Goal: Transaction & Acquisition: Purchase product/service

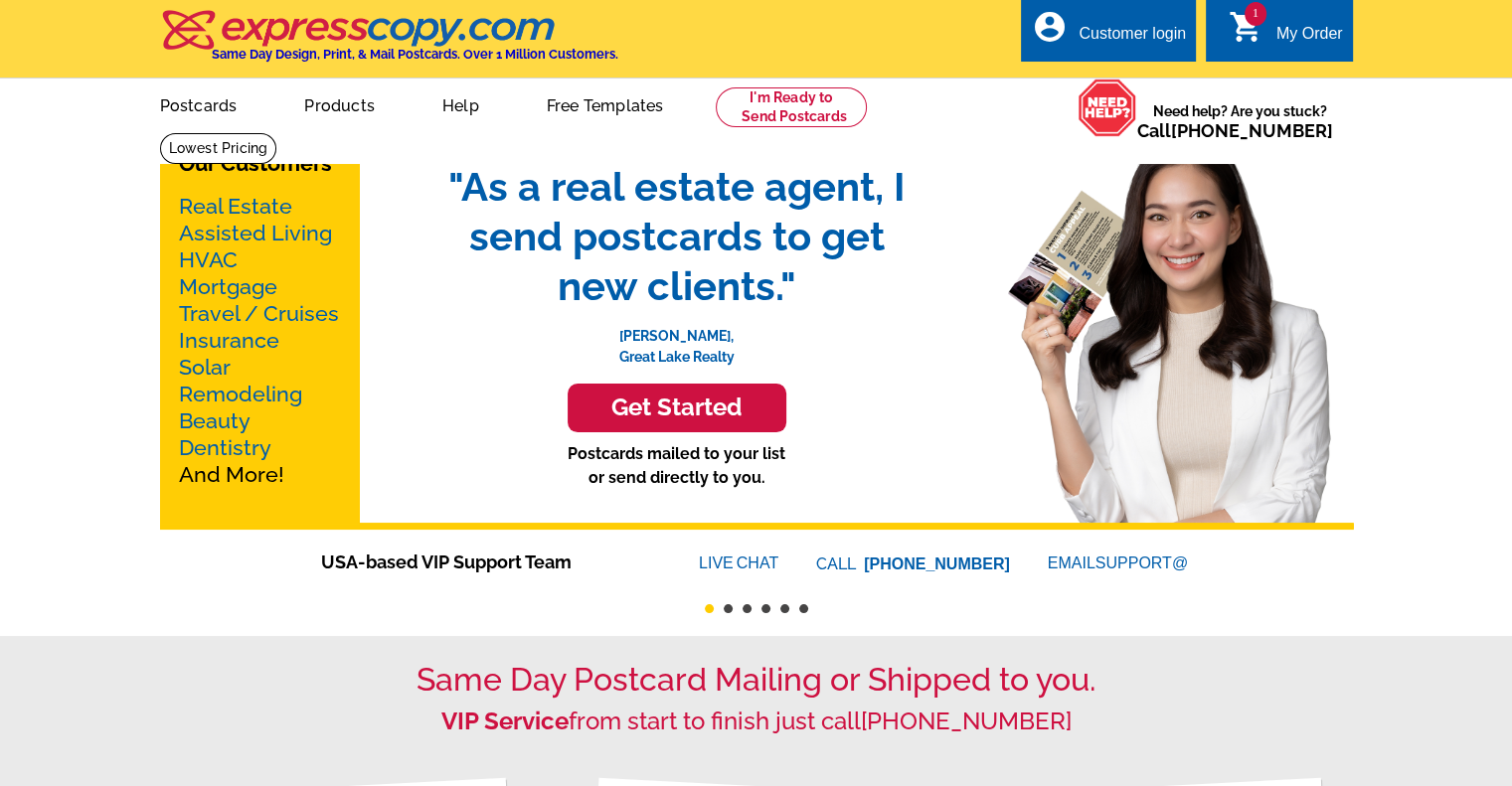
click at [1304, 25] on div "My Order" at bounding box center [1309, 39] width 67 height 28
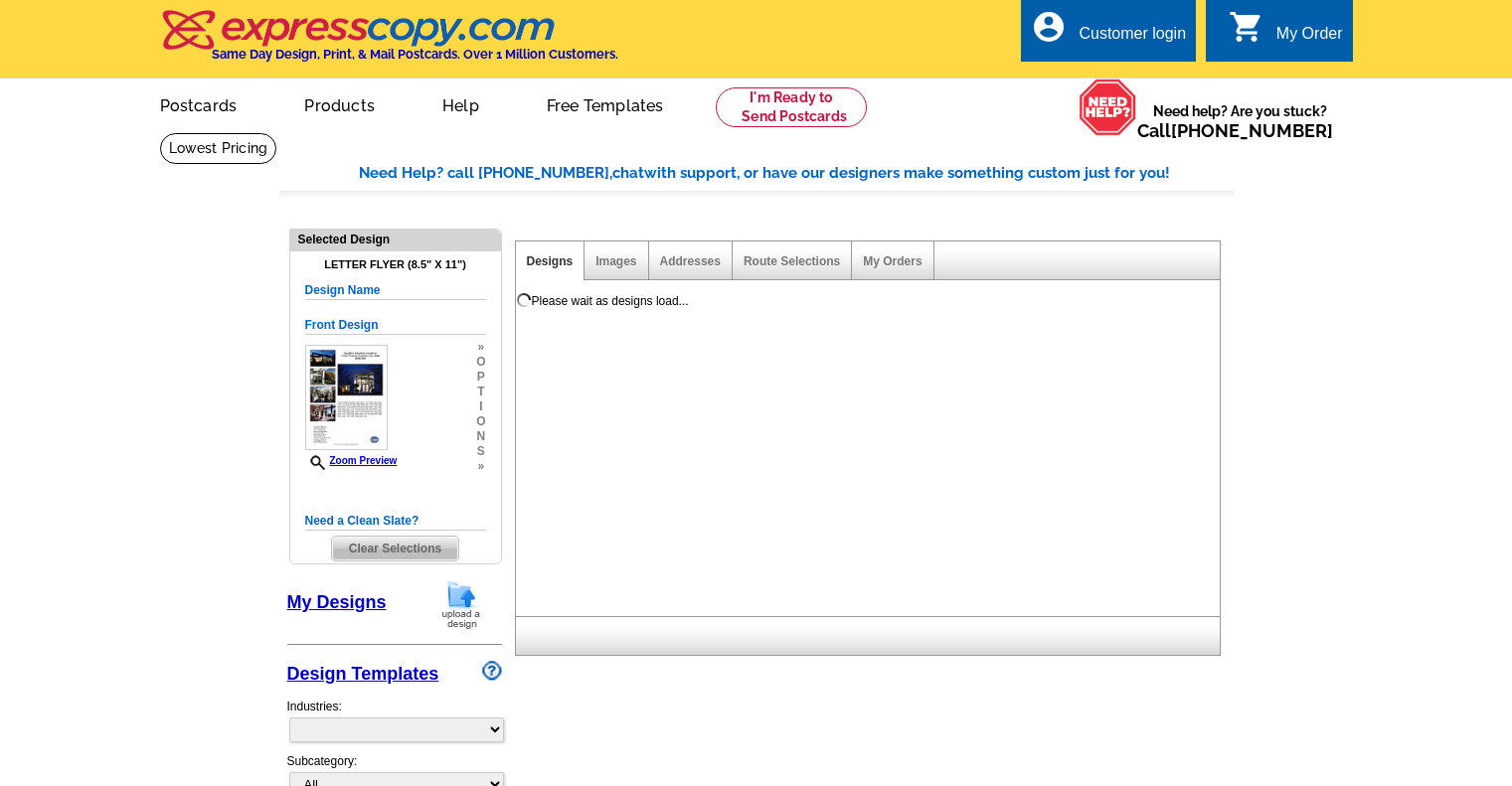
select select "2"
select select "6"
select select "back"
select select "785"
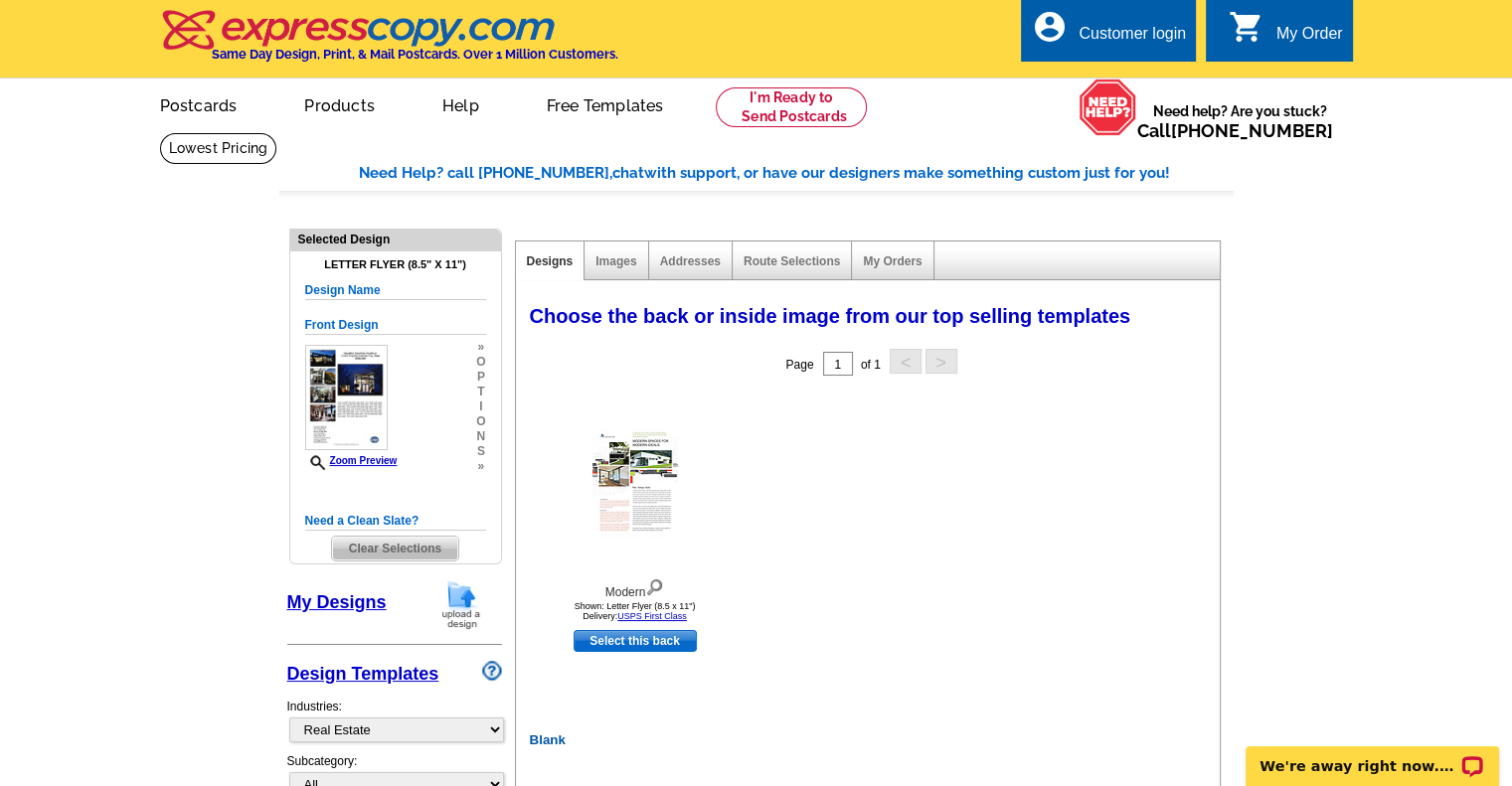
click at [1129, 32] on div "Customer login" at bounding box center [1131, 39] width 107 height 28
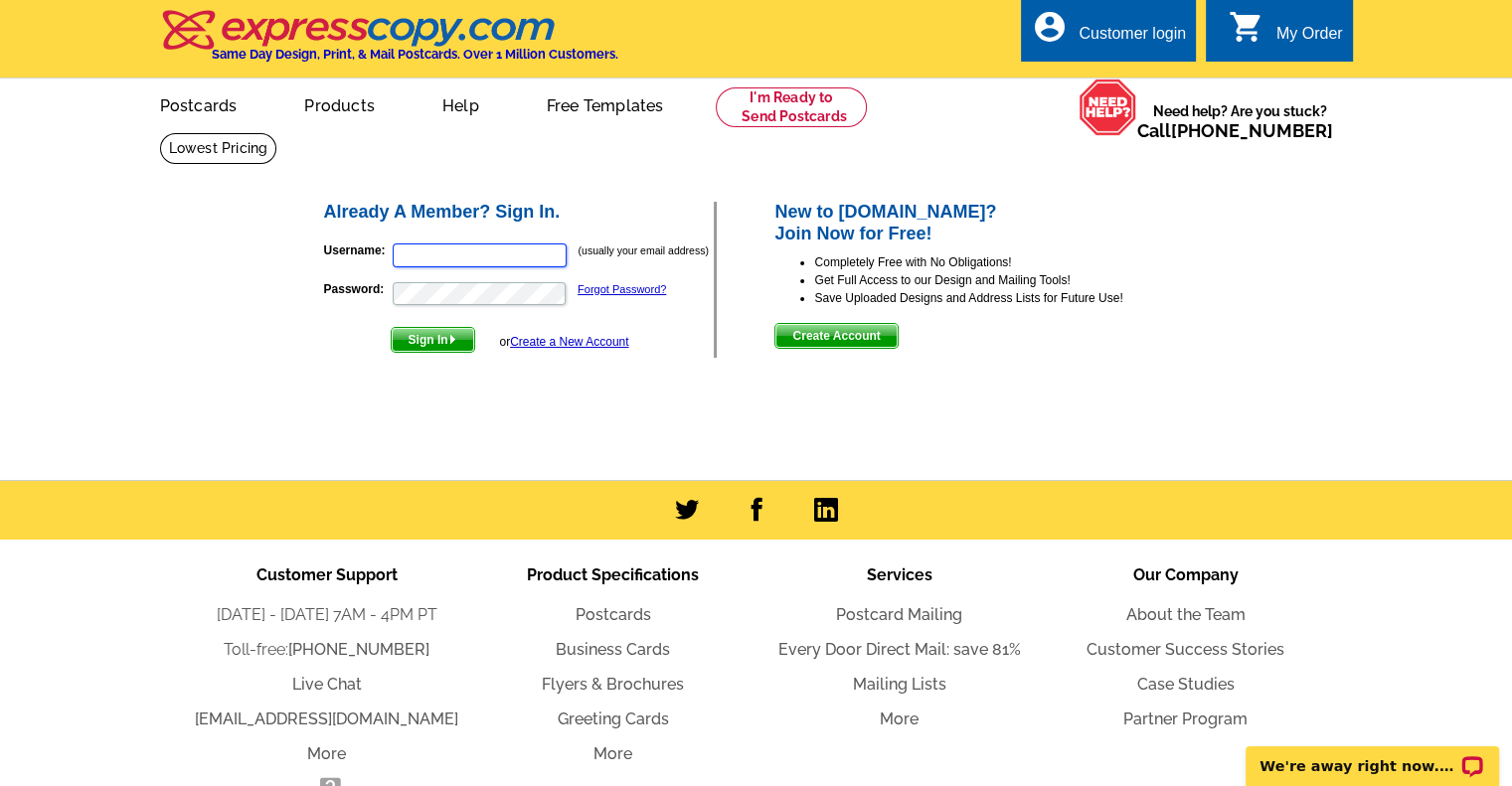
click at [495, 264] on input "Username:" at bounding box center [480, 256] width 174 height 24
type input "Gilman@PacificPinnacle.com"
click at [434, 341] on span "Sign In" at bounding box center [433, 340] width 83 height 24
